Goal: Task Accomplishment & Management: Manage account settings

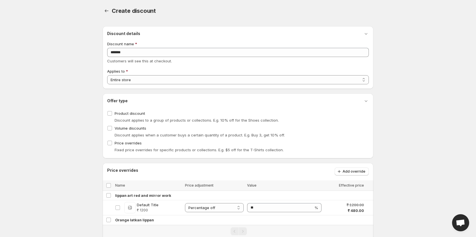
select select "**********"
select select
